Goal: Register for event/course

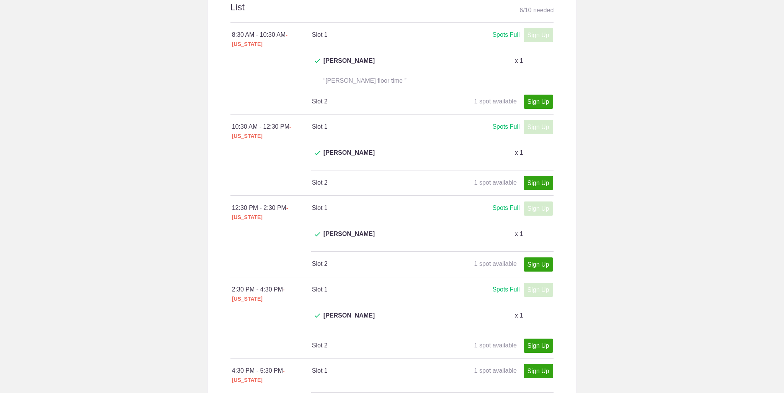
scroll to position [536, 0]
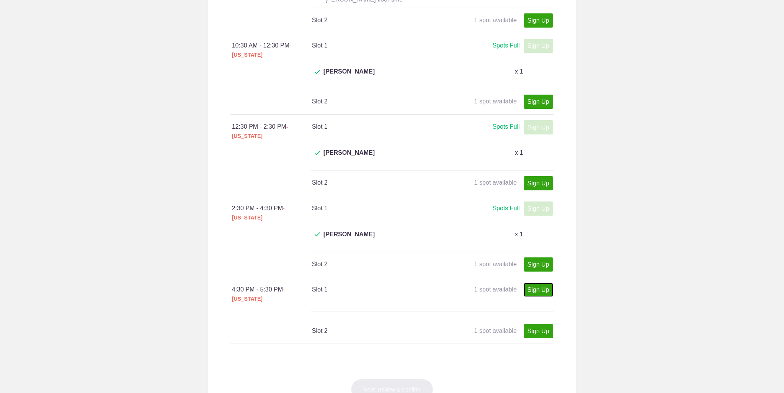
click at [534, 282] on link "Sign Up" at bounding box center [538, 289] width 29 height 14
type input "1"
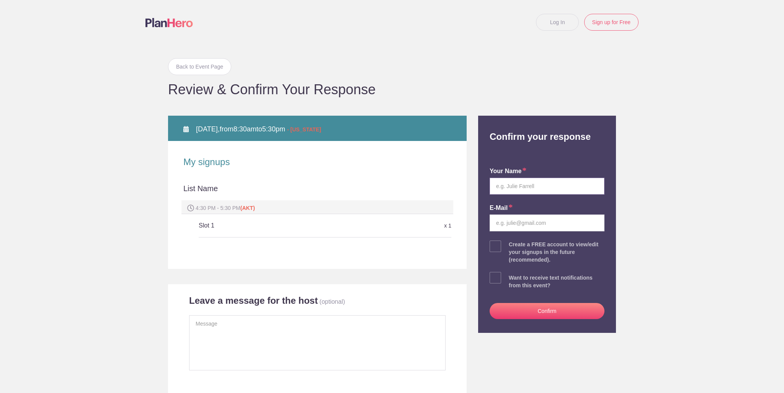
click at [537, 188] on input "text" at bounding box center [547, 186] width 115 height 17
type input "Panhia Yang"
type input "yangpanhia21@gmail.com"
click at [537, 310] on button "Confirm" at bounding box center [547, 311] width 115 height 16
